Goal: Navigation & Orientation: Find specific page/section

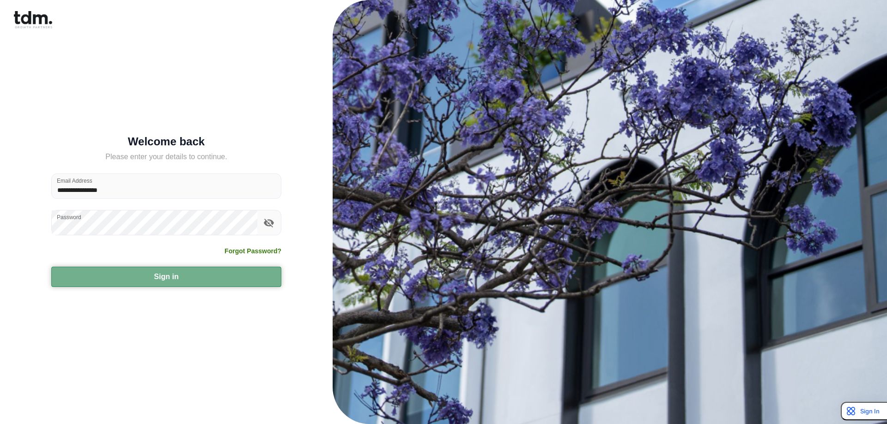
click at [200, 281] on button "Sign in" at bounding box center [166, 277] width 230 height 20
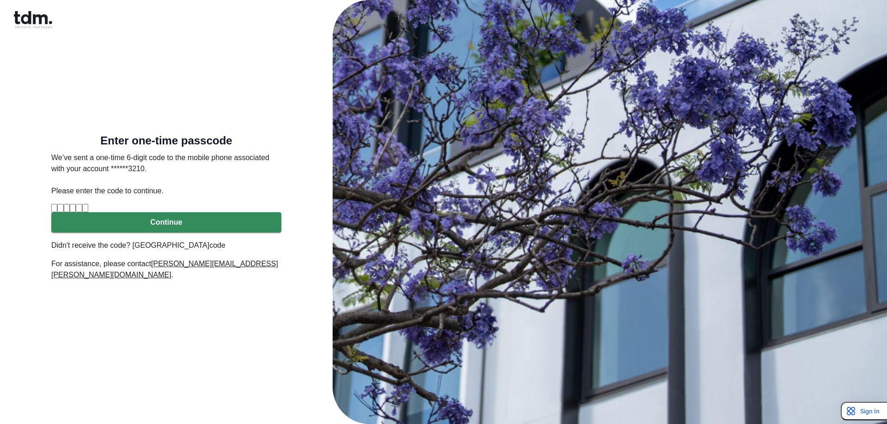
type input "*"
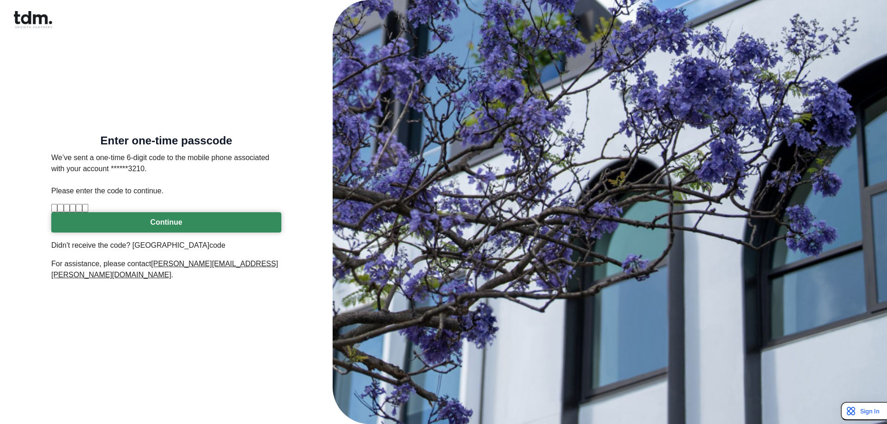
type input "*"
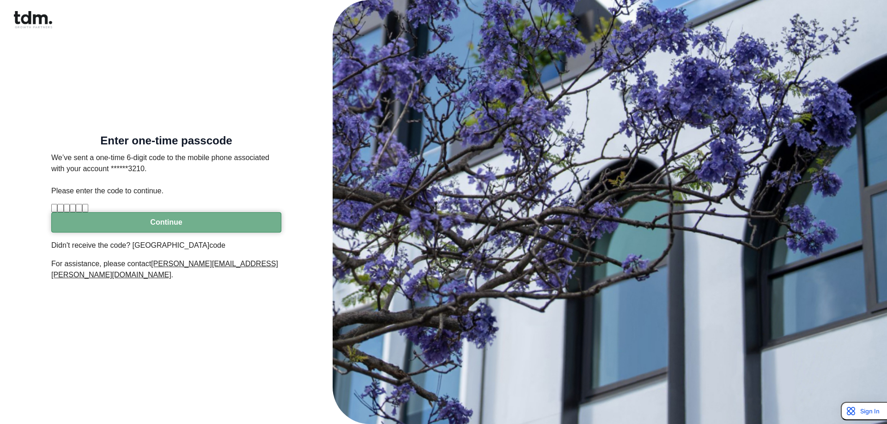
click at [137, 233] on button "Continue" at bounding box center [166, 222] width 230 height 20
